Goal: Information Seeking & Learning: Learn about a topic

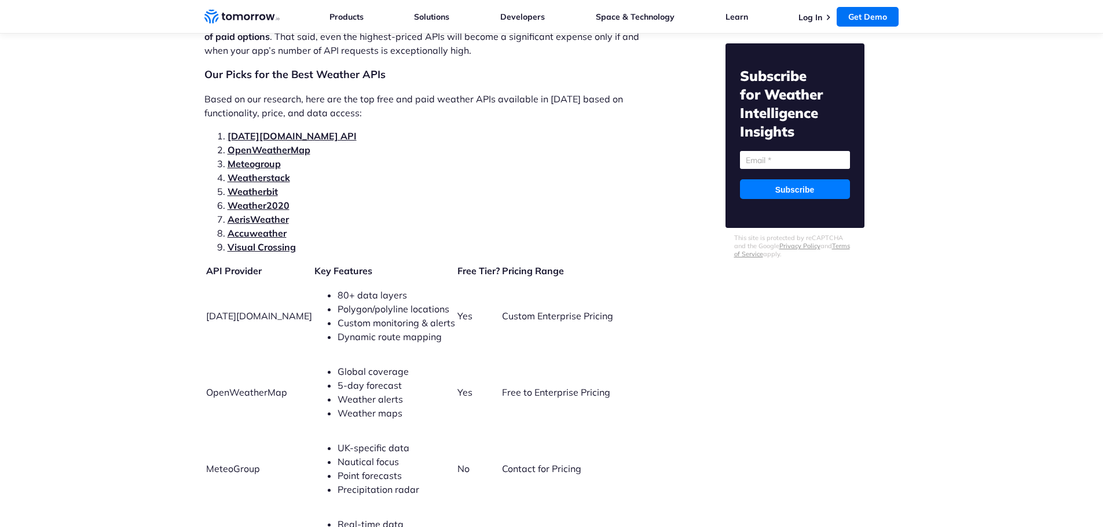
scroll to position [2489, 0]
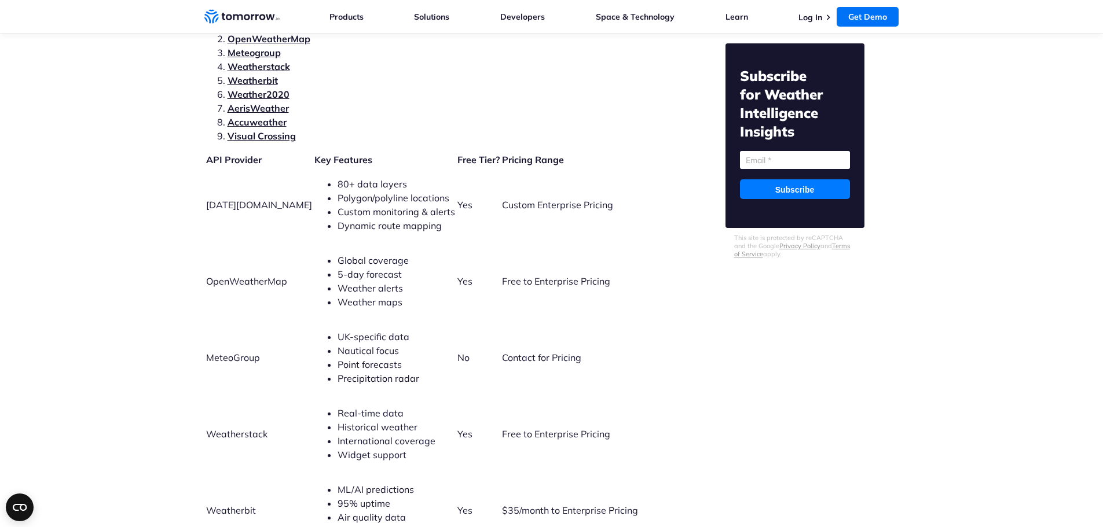
scroll to position [2556, 0]
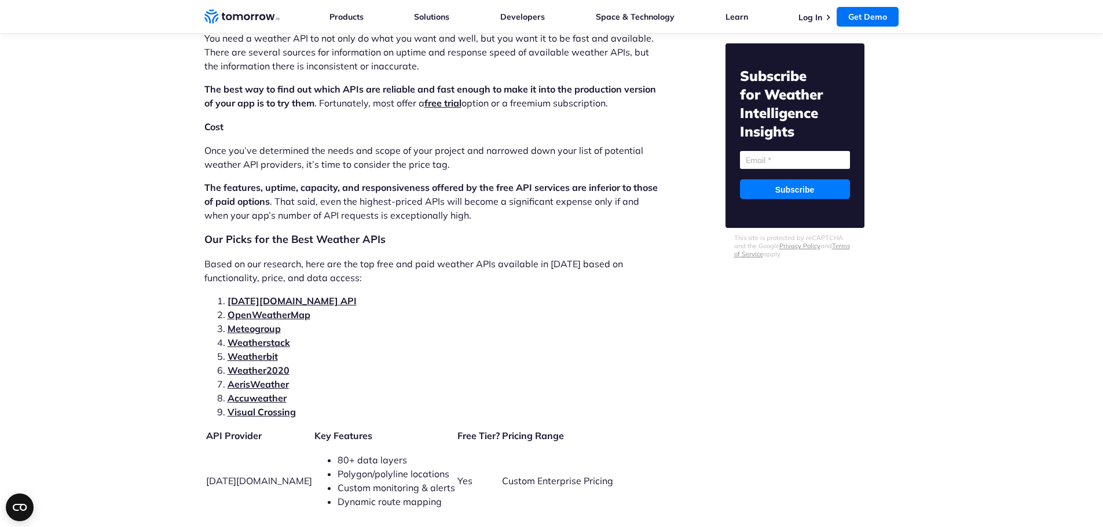
click at [280, 295] on link "[DATE][DOMAIN_NAME] API" at bounding box center [292, 301] width 129 height 12
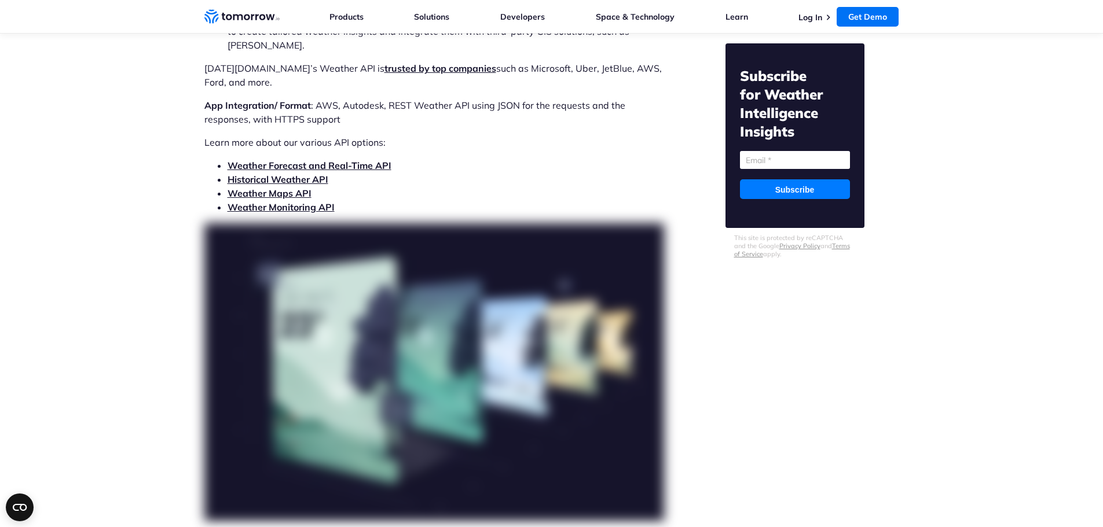
scroll to position [3835, 0]
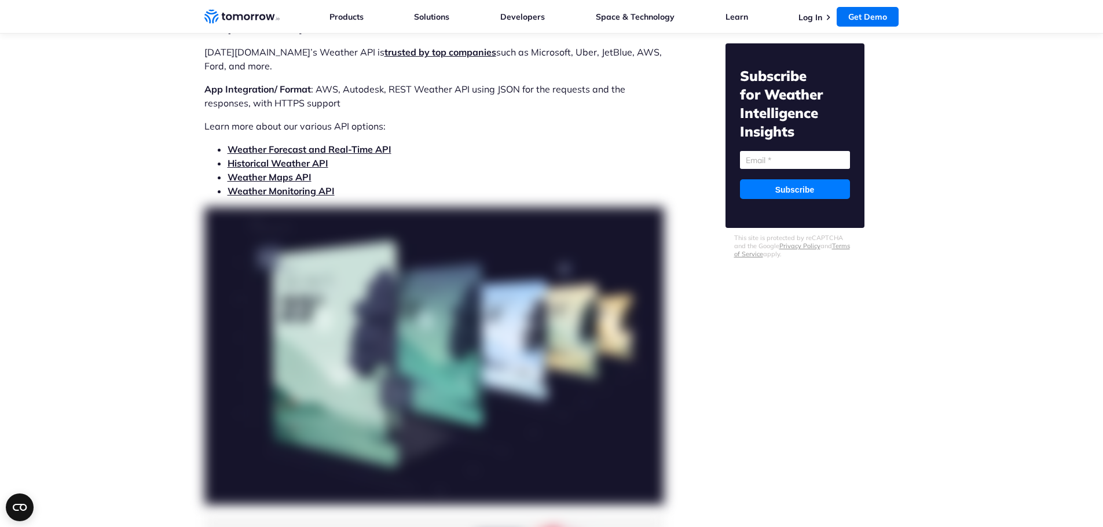
click at [339, 144] on link "Weather Forecast and Real-Time API" at bounding box center [310, 150] width 164 height 12
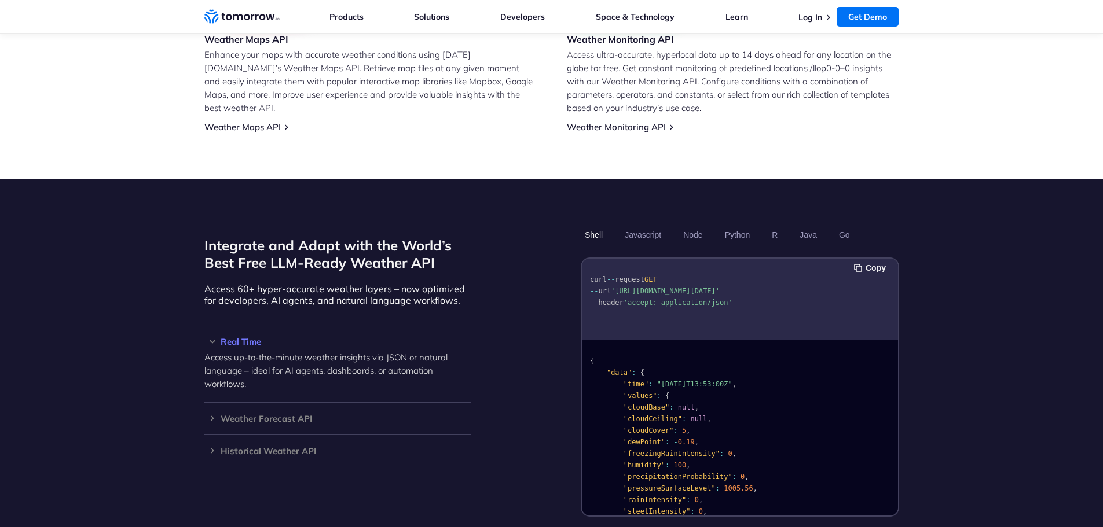
scroll to position [879, 0]
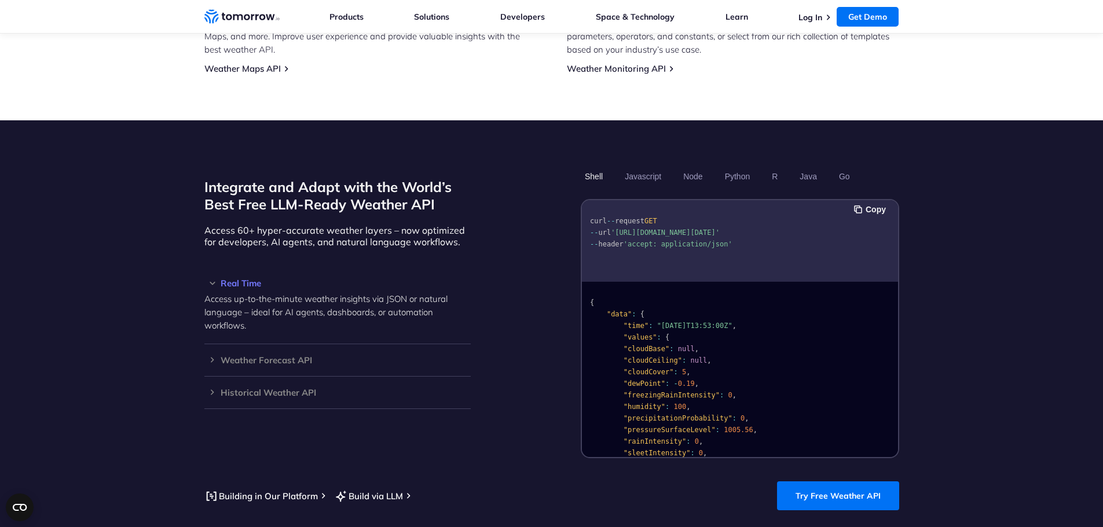
click at [997, 300] on section "Integrate and Adapt with the World’s Best Free LLM-Ready Weather API Access 60+…" at bounding box center [551, 338] width 1103 height 437
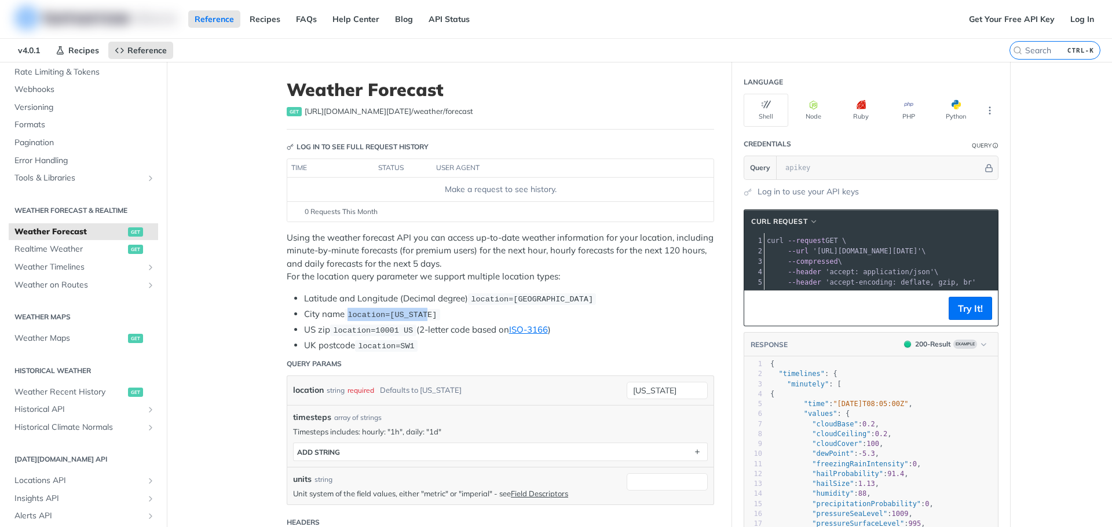
drag, startPoint x: 345, startPoint y: 314, endPoint x: 444, endPoint y: 313, distance: 99.0
click at [444, 313] on li "City name location=new york" at bounding box center [509, 314] width 410 height 13
click at [443, 316] on li "City name location=new york" at bounding box center [509, 314] width 410 height 13
drag, startPoint x: 329, startPoint y: 325, endPoint x: 441, endPoint y: 338, distance: 112.4
click at [412, 336] on ul "Latitude and Longitude (Decimal degree) location=42.3478, -71.0466 City name lo…" at bounding box center [500, 322] width 427 height 60
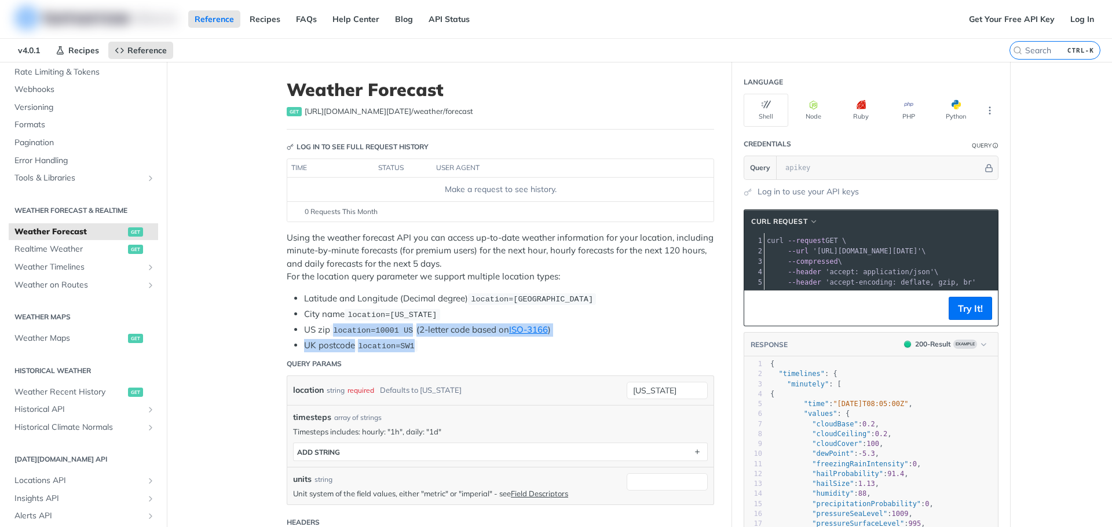
click at [443, 339] on li "UK postcode location=SW1" at bounding box center [509, 345] width 410 height 13
drag, startPoint x: 441, startPoint y: 323, endPoint x: 257, endPoint y: 327, distance: 184.1
drag, startPoint x: 302, startPoint y: 324, endPoint x: 378, endPoint y: 333, distance: 76.4
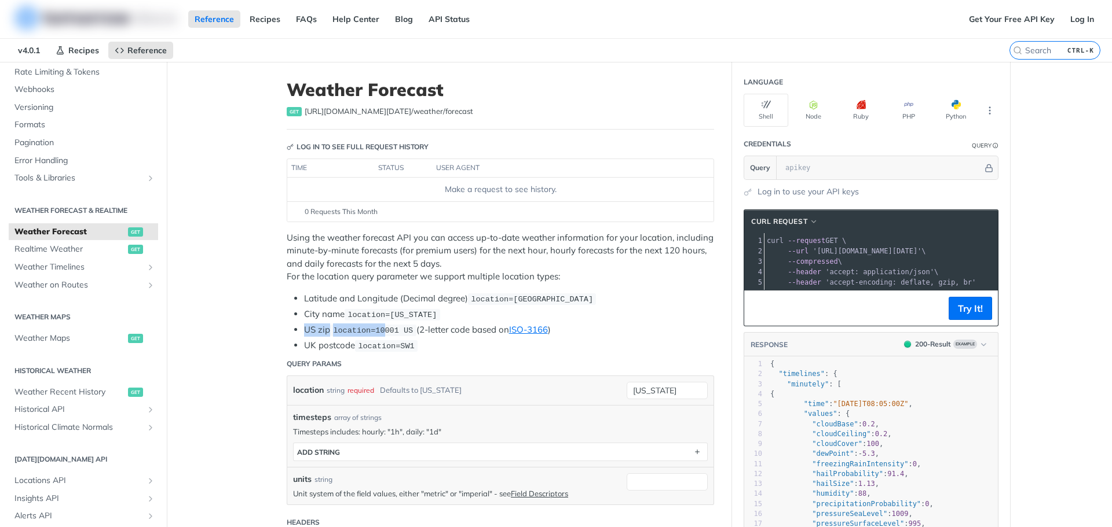
click at [449, 343] on li "UK postcode location=SW1" at bounding box center [509, 345] width 410 height 13
drag, startPoint x: 353, startPoint y: 331, endPoint x: 258, endPoint y: 333, distance: 95.0
click at [287, 331] on ul "Latitude and Longitude (Decimal degree) location=42.3478, -71.0466 City name lo…" at bounding box center [500, 322] width 427 height 60
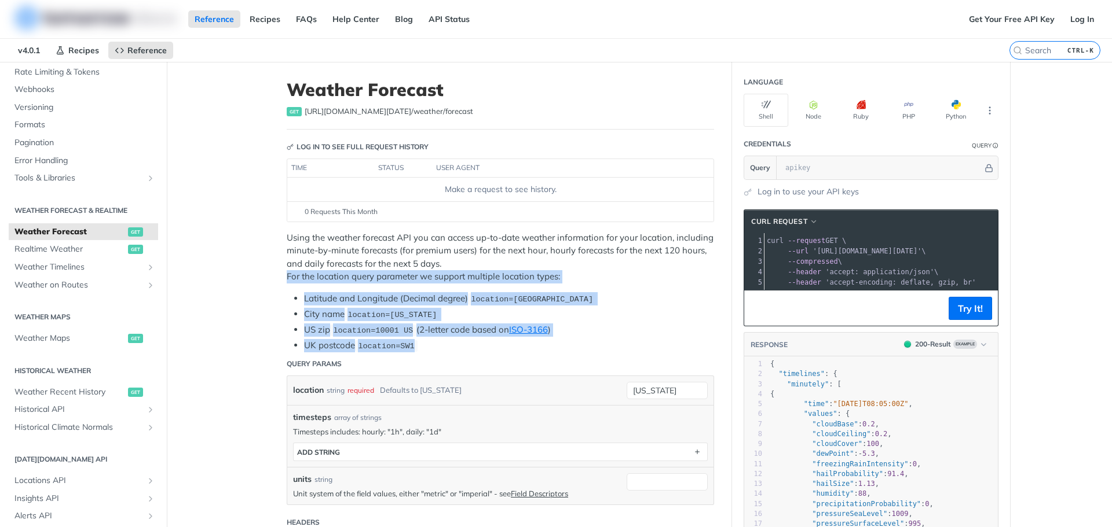
drag, startPoint x: 275, startPoint y: 281, endPoint x: 426, endPoint y: 337, distance: 160.7
click at [434, 343] on li "UK postcode location=SW1" at bounding box center [509, 345] width 410 height 13
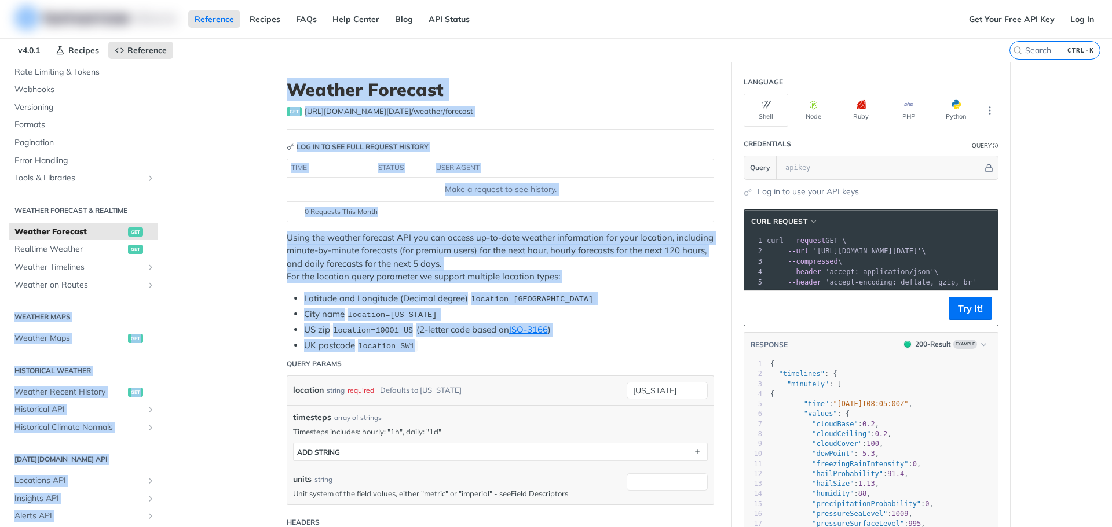
drag, startPoint x: 449, startPoint y: 350, endPoint x: 187, endPoint y: 287, distance: 269.7
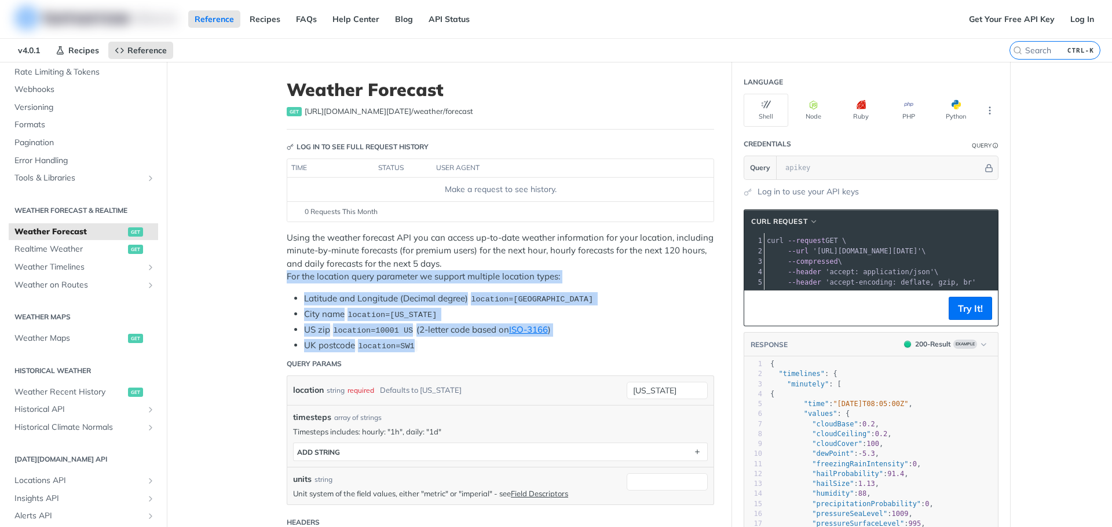
drag, startPoint x: 264, startPoint y: 276, endPoint x: 472, endPoint y: 336, distance: 216.5
click at [470, 339] on li "UK postcode location=SW1" at bounding box center [509, 345] width 410 height 13
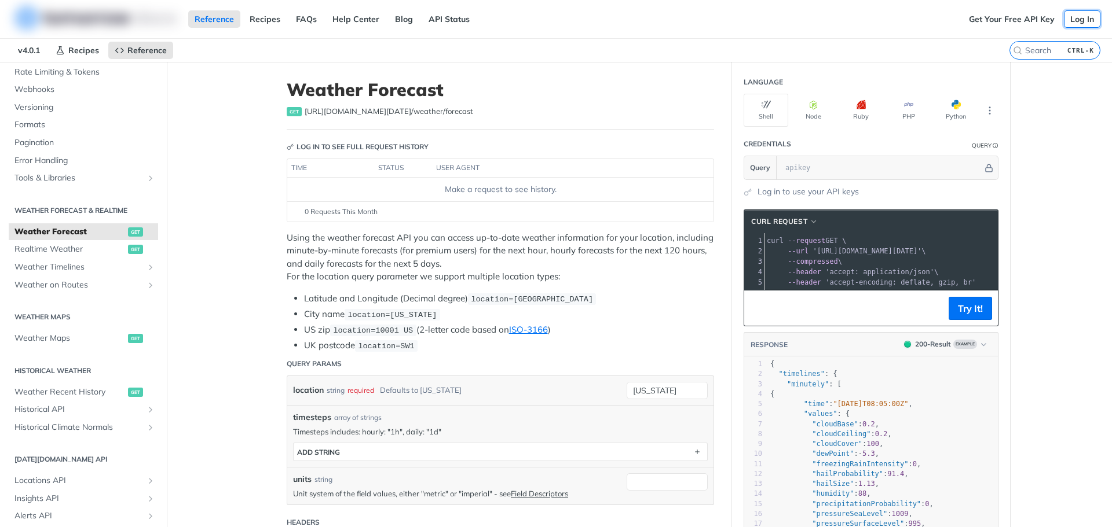
click at [1077, 20] on link "Log In" at bounding box center [1082, 18] width 36 height 17
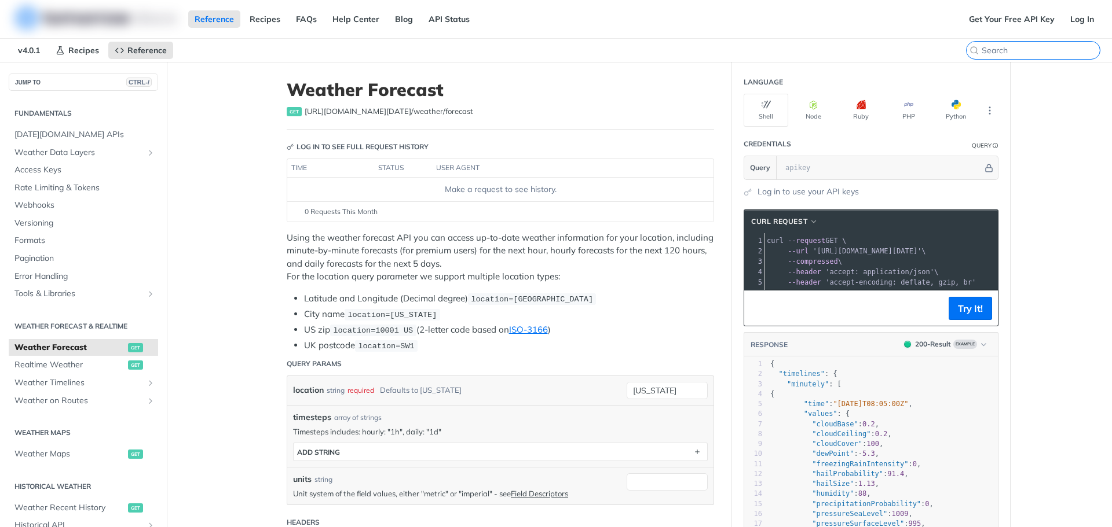
click at [1035, 52] on input "CTRL-K" at bounding box center [1040, 50] width 118 height 10
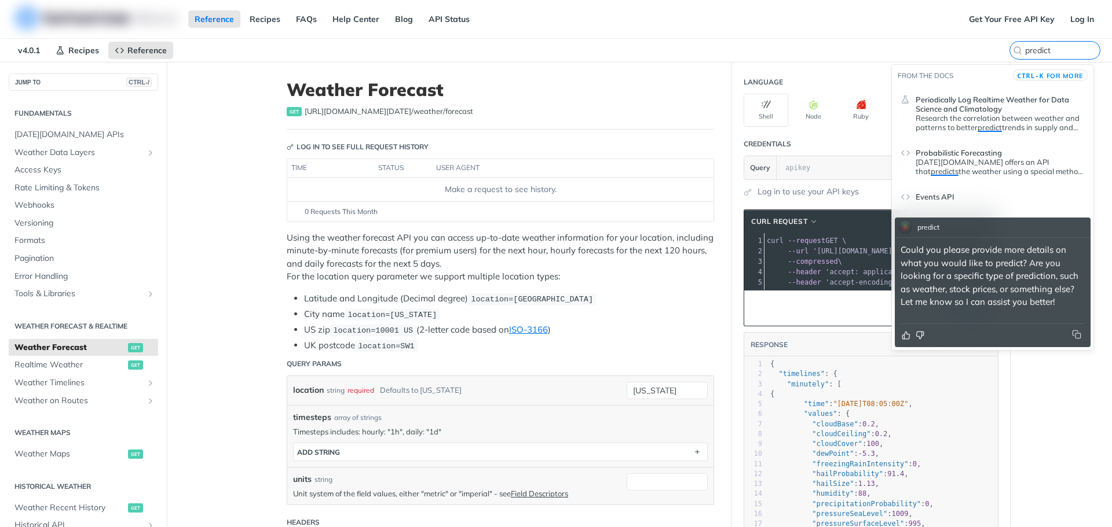
click at [975, 260] on p "Could you please provide more details on what you would like to predict? Are yo…" at bounding box center [992, 276] width 184 height 65
click at [944, 227] on div "predict" at bounding box center [920, 228] width 52 height 20
drag, startPoint x: 1059, startPoint y: 45, endPoint x: 918, endPoint y: 52, distance: 141.4
click at [920, 52] on div "v4.0.1 Recipes Reference Weather Forecast predict" at bounding box center [556, 50] width 1112 height 23
drag, startPoint x: 1053, startPoint y: 47, endPoint x: 960, endPoint y: 48, distance: 92.6
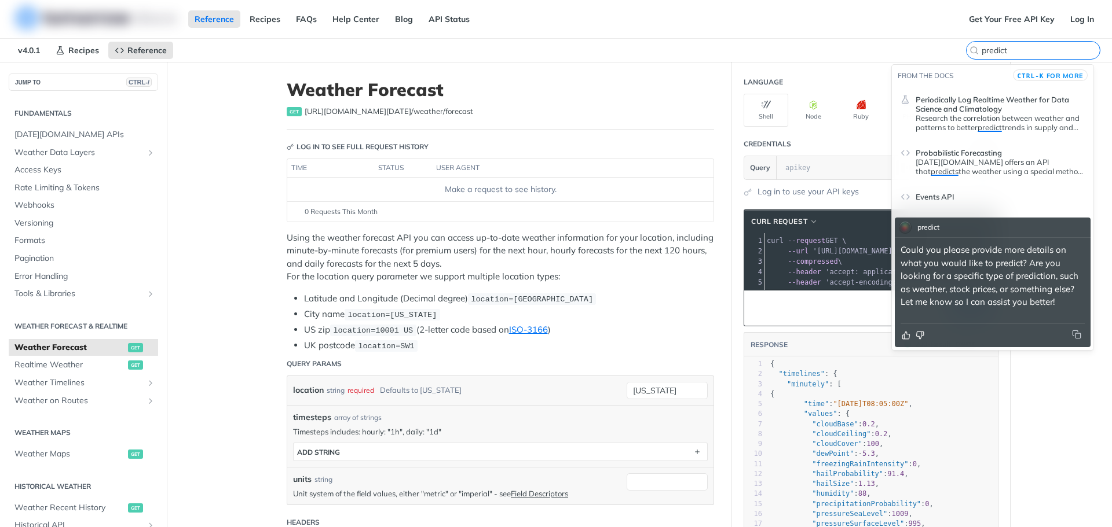
click at [966, 48] on label "predict" at bounding box center [1033, 50] width 134 height 19
click at [981, 48] on input "predict" at bounding box center [1040, 50] width 118 height 10
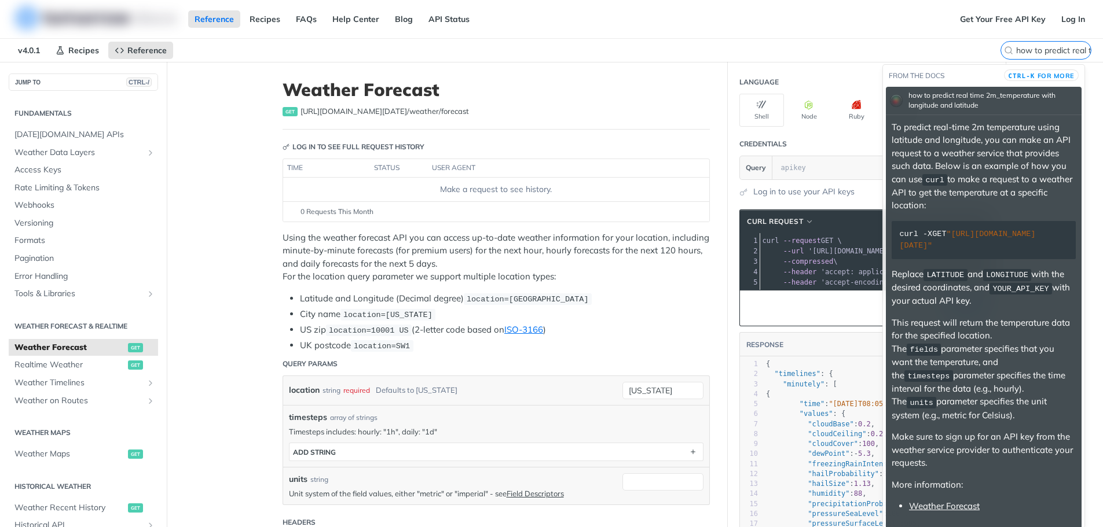
click at [980, 107] on div "how to predict real time 2m_temperature with langitude and latitude" at bounding box center [991, 100] width 172 height 25
click at [994, 96] on div "how to predict real time 2m_temperature with langitude and latitude" at bounding box center [991, 100] width 172 height 25
click at [974, 107] on div "how to predict real time 2m_temperature with langitude and latitude" at bounding box center [991, 100] width 172 height 25
click at [1048, 50] on label "how to predict real time 2m_temperature with langitude and latitude" at bounding box center [1024, 50] width 134 height 19
click at [1048, 50] on input "how to predict real time 2m_temperature with langitude and latitude" at bounding box center [1032, 50] width 118 height 10
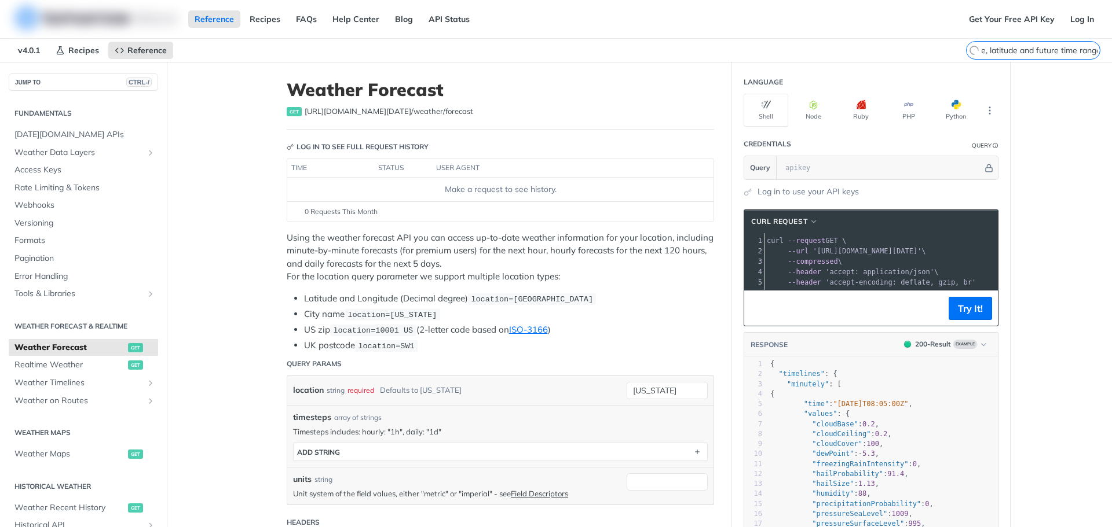
scroll to position [0, 208]
click at [1051, 53] on input "how to predict real time 2m_temperature with langitude, latitude and future tim…" at bounding box center [1040, 50] width 118 height 10
type input "how to predict real time 2m_temperature with langitude, latitude and future tim…"
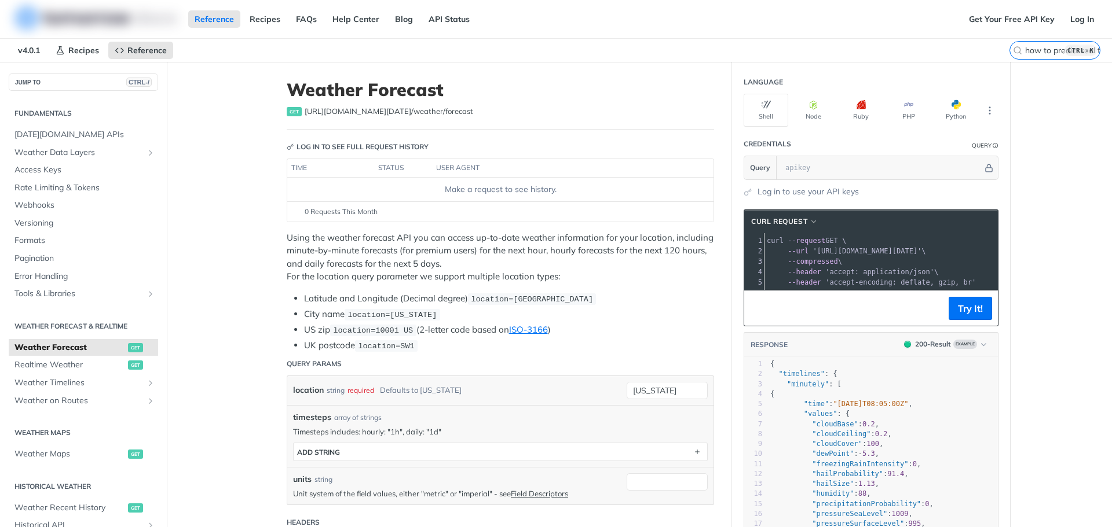
click at [1076, 50] on kbd "CTRL-K" at bounding box center [1080, 51] width 32 height 12
click at [1076, 50] on input "how to predict real time 2m_temperature with langitude, latitude and future tim…" at bounding box center [1040, 50] width 118 height 10
paste input "how to predict real time 2m_temperature with langitude, latitude and future tim…"
type input "how to predict real time 2m_temperature with langitude, latitude and future tim…"
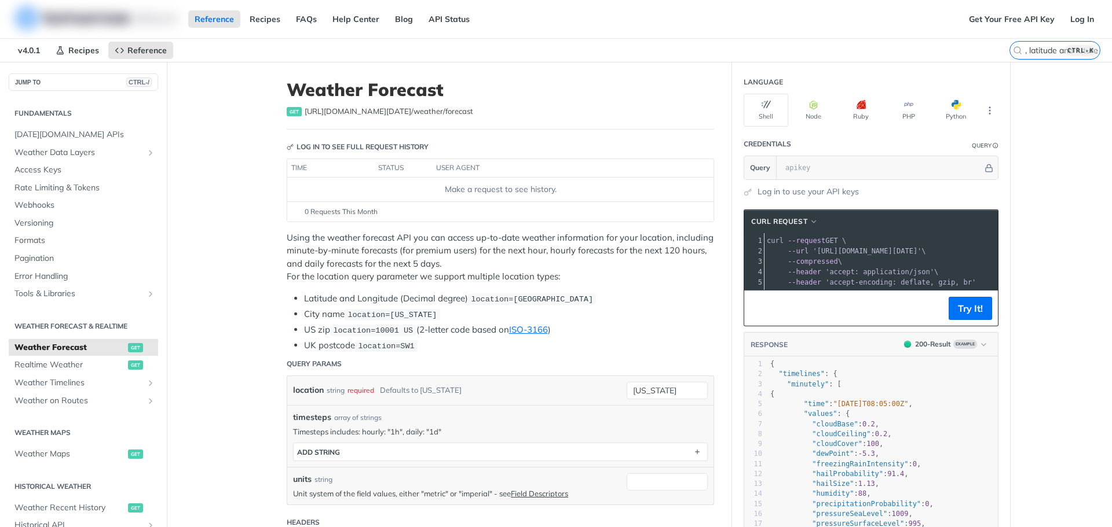
click at [1042, 49] on input "how to predict real time 2m_temperature with langitude, latitude and future tim…" at bounding box center [1040, 50] width 118 height 10
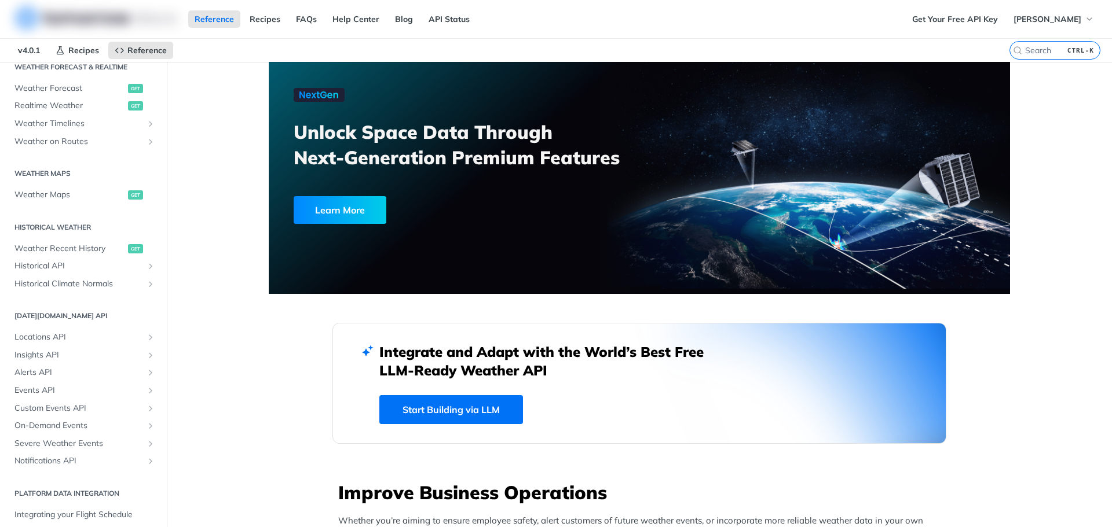
scroll to position [58, 0]
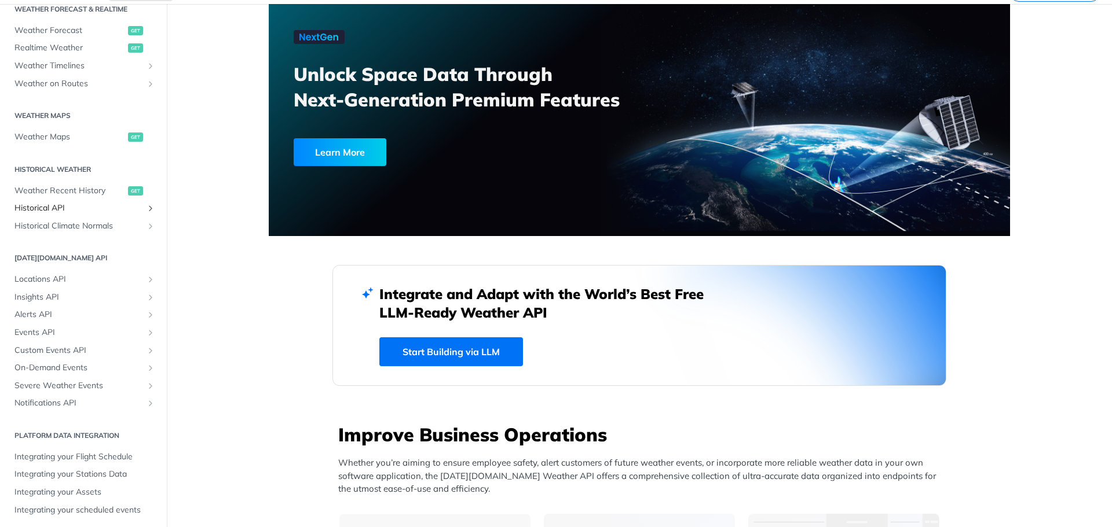
click at [125, 208] on span "Historical API" at bounding box center [78, 209] width 129 height 12
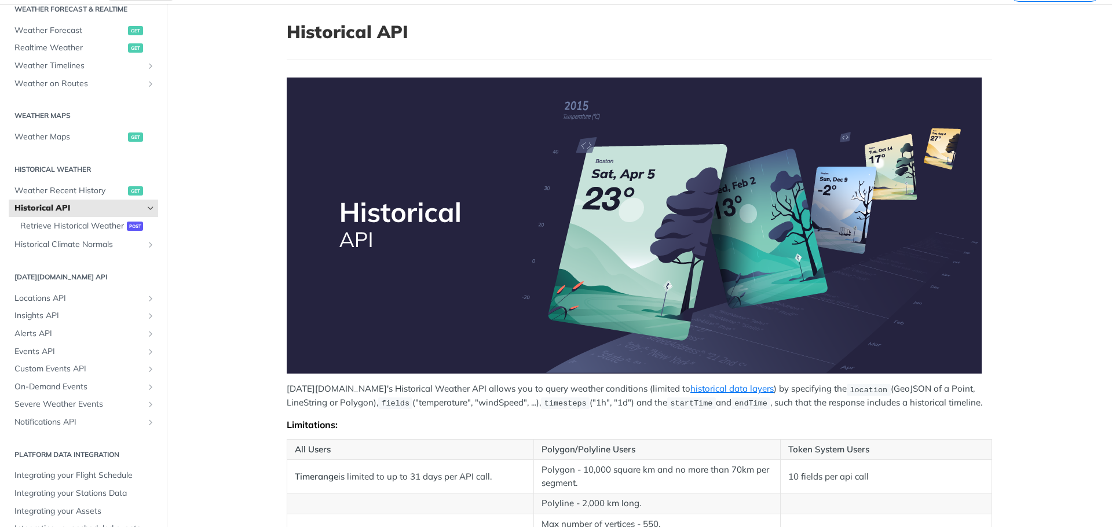
click at [125, 208] on span "Historical API" at bounding box center [78, 209] width 129 height 12
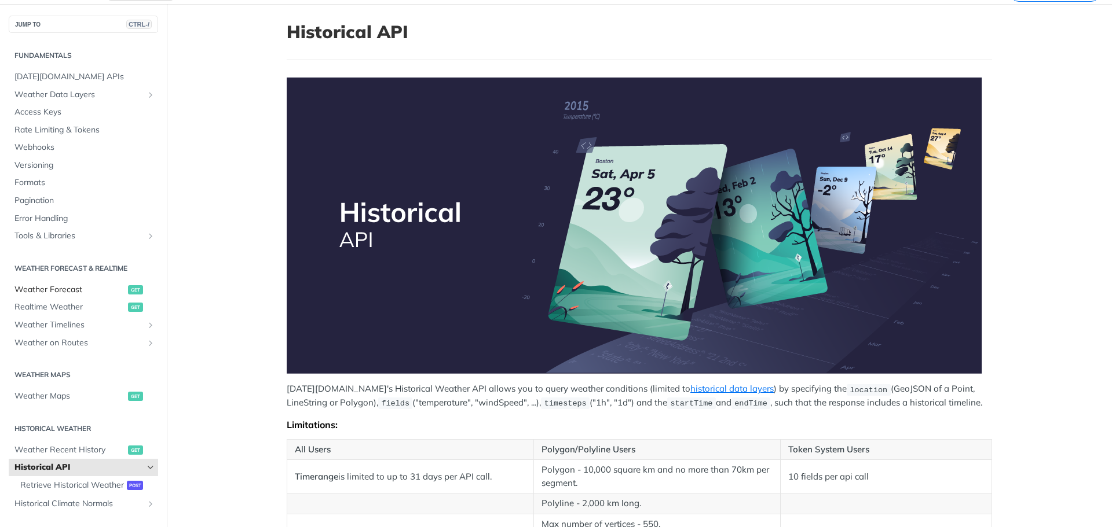
click at [77, 287] on span "Weather Forecast" at bounding box center [69, 290] width 111 height 12
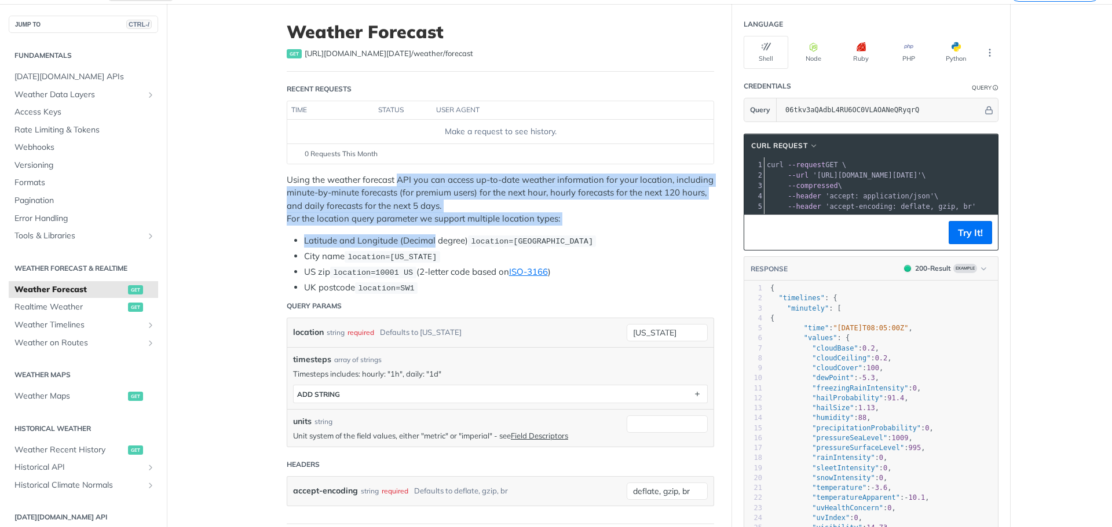
drag, startPoint x: 394, startPoint y: 180, endPoint x: 430, endPoint y: 238, distance: 68.4
click at [430, 238] on div "Using the weather forecast API you can access up-to-date weather information fo…" at bounding box center [500, 234] width 427 height 121
click at [430, 238] on li "Latitude and Longitude (Decimal degree) location=[GEOGRAPHIC_DATA]" at bounding box center [509, 240] width 410 height 13
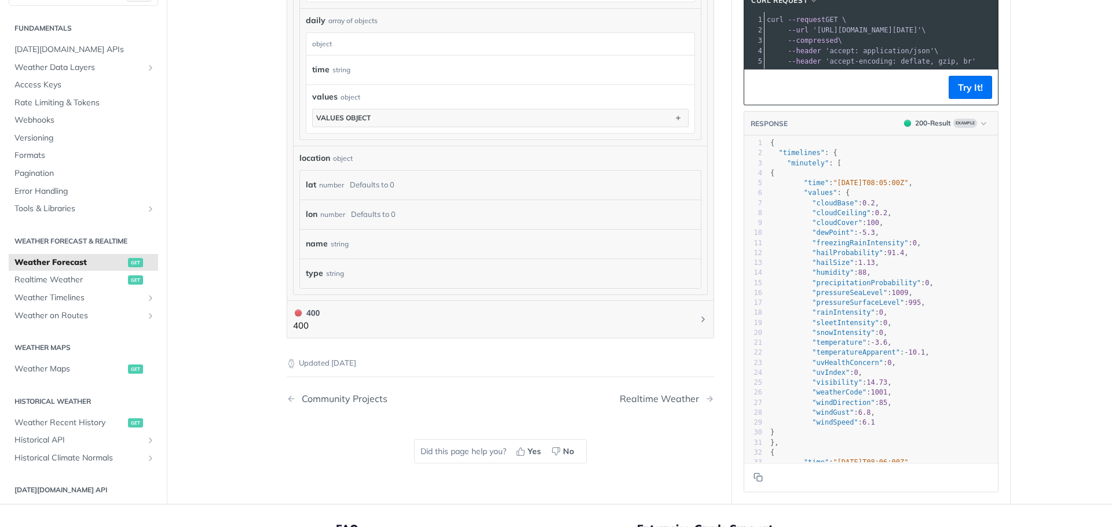
scroll to position [984, 0]
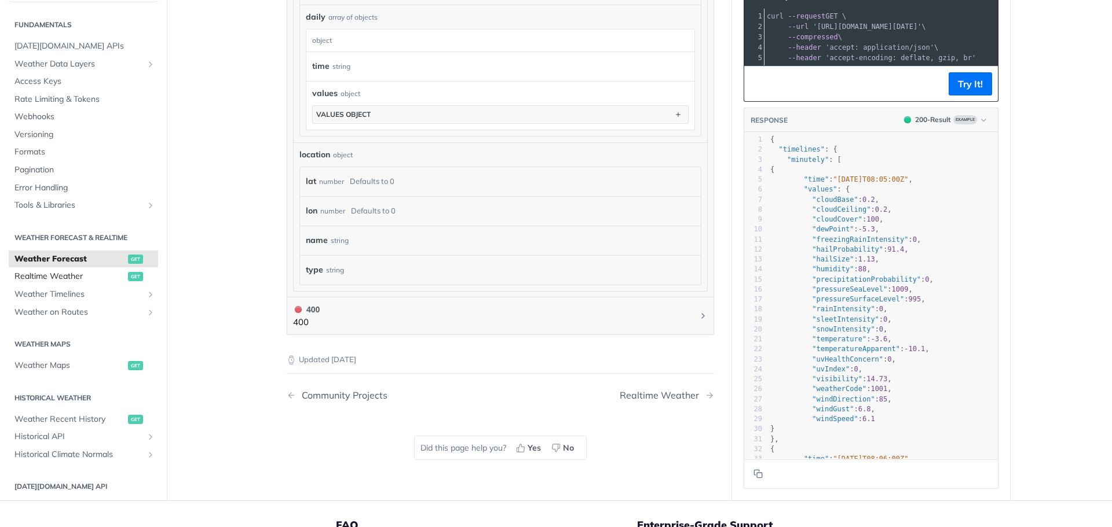
click at [70, 271] on span "Realtime Weather" at bounding box center [69, 277] width 111 height 12
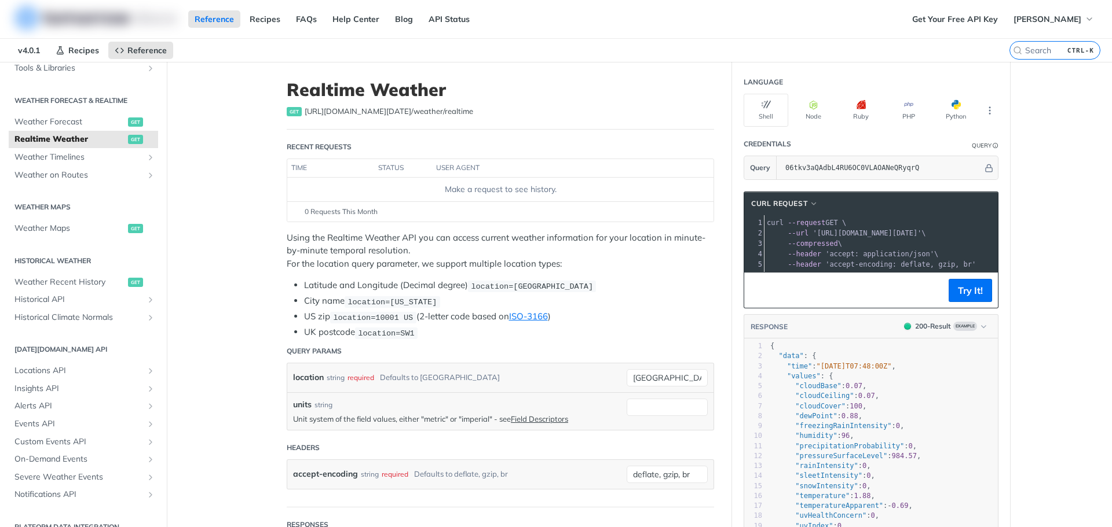
scroll to position [232, 0]
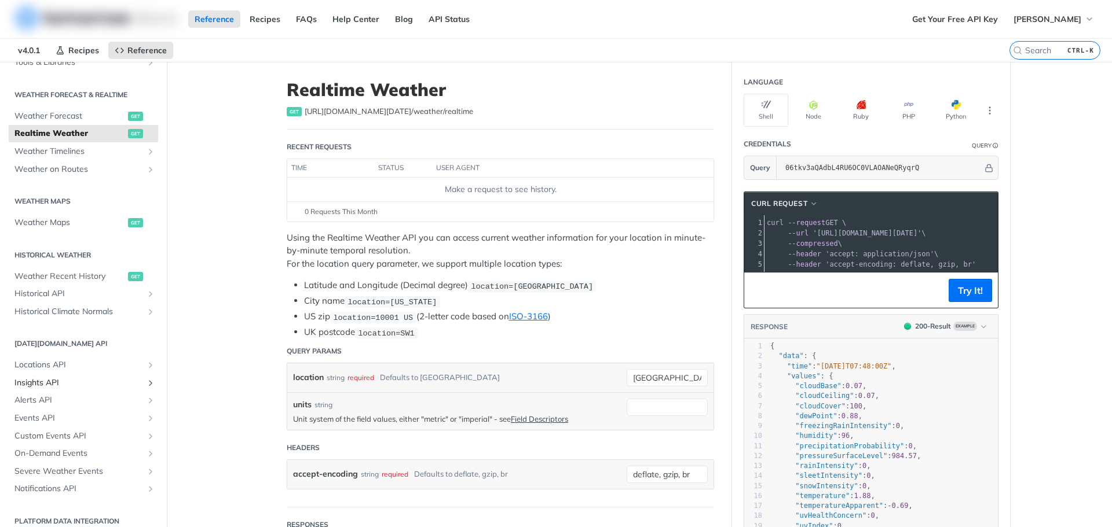
click at [49, 381] on span "Insights API" at bounding box center [78, 383] width 129 height 12
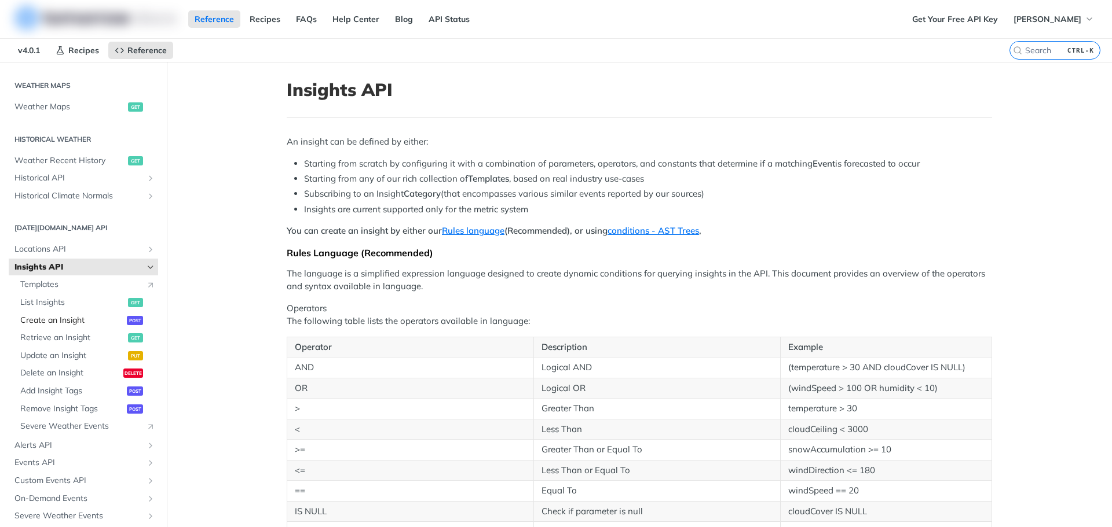
click at [46, 316] on span "Create an Insight" at bounding box center [72, 321] width 104 height 12
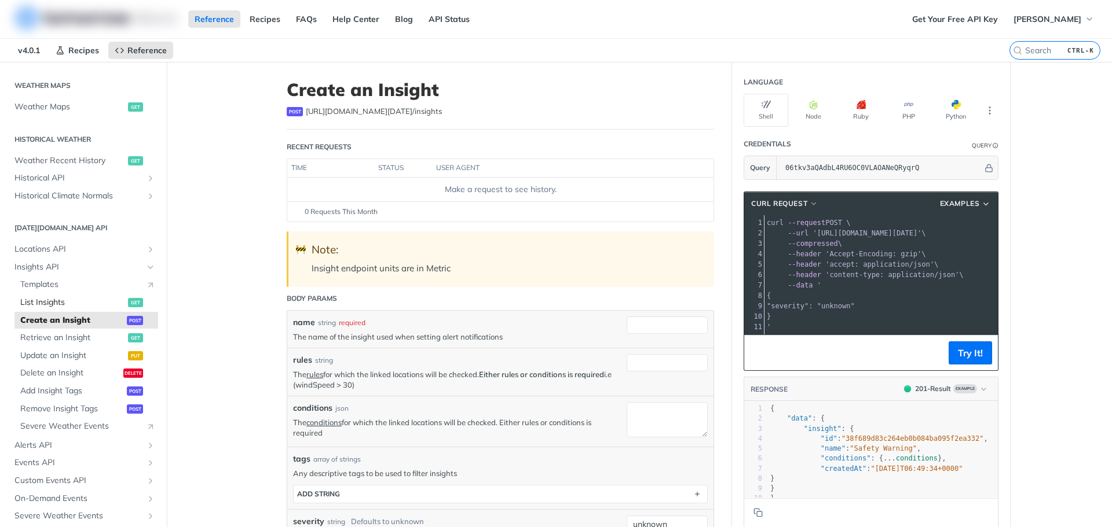
click at [59, 295] on link "List Insights get" at bounding box center [86, 302] width 144 height 17
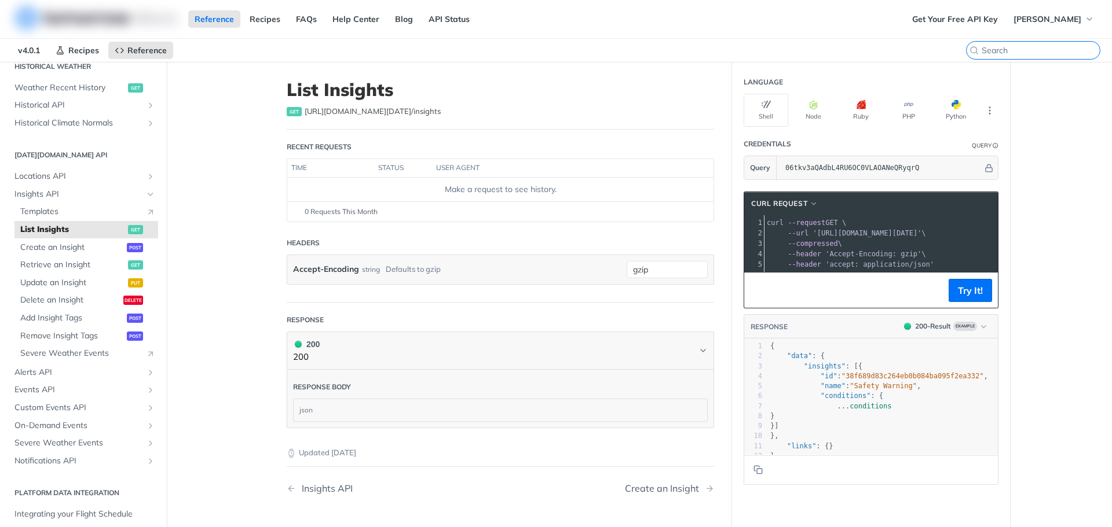
click at [1037, 46] on input "CTRL-K" at bounding box center [1040, 50] width 118 height 10
paste input "how to predict real time 2m_temperature with langitude, latitude and future tim…"
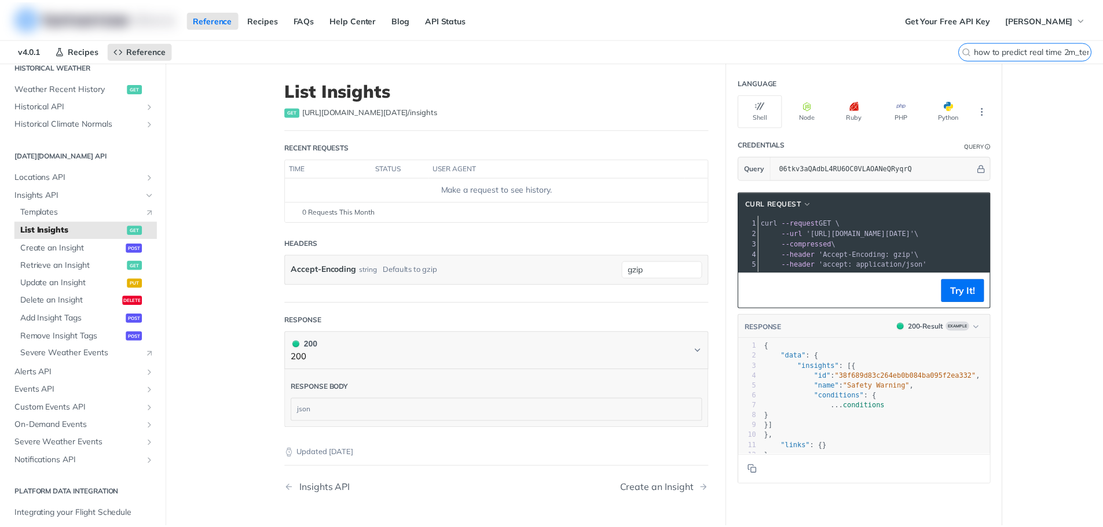
scroll to position [0, 208]
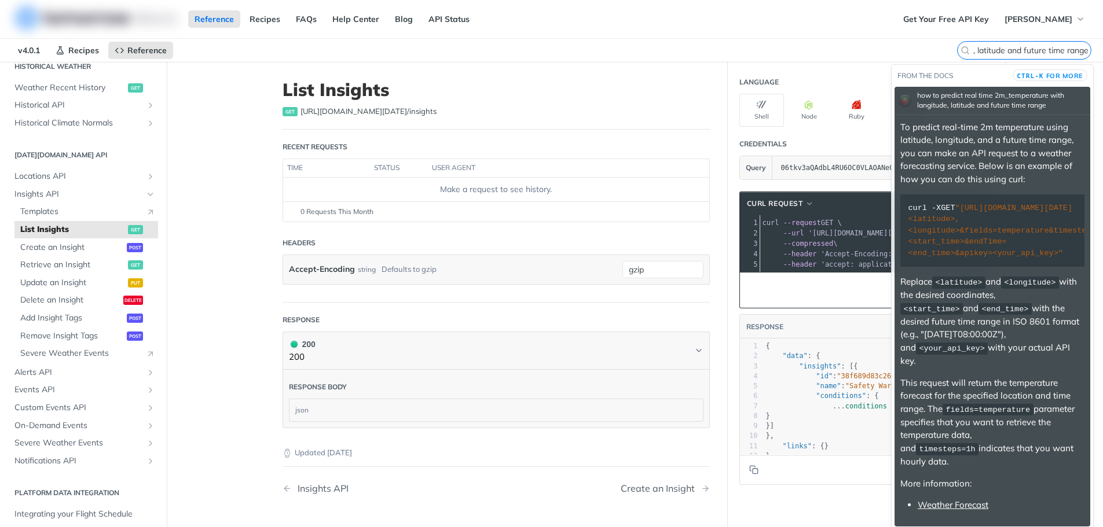
type input "how to predict real time 2m_temperature with langitude, latitude and future tim…"
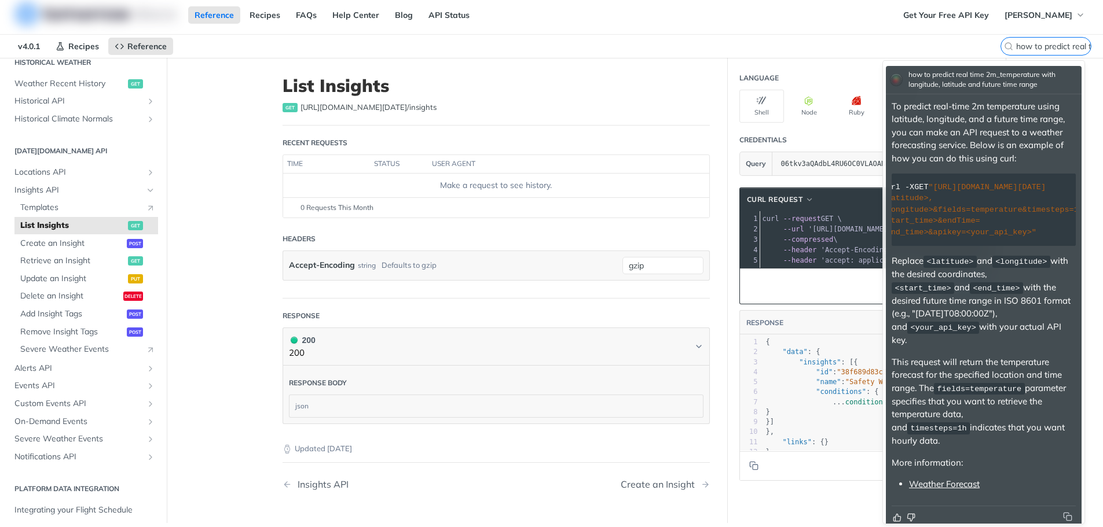
scroll to position [0, 0]
drag, startPoint x: 1044, startPoint y: 239, endPoint x: 879, endPoint y: 185, distance: 173.6
click at [879, 185] on div "From the docs CTRL-K for more On-Demand Events The On-Demand Events API is a po…" at bounding box center [983, 292] width 208 height 470
copy div "curl -X GET "[URL][DOMAIN_NAME][DATE]<latitude>,<longitude>&fields=temperature&…"
click at [987, 211] on div "curl -X GET "[URL][DOMAIN_NAME][DATE]<latitude>,<longitude>&fields=temperature&…" at bounding box center [984, 210] width 168 height 57
